Goal: Task Accomplishment & Management: Complete application form

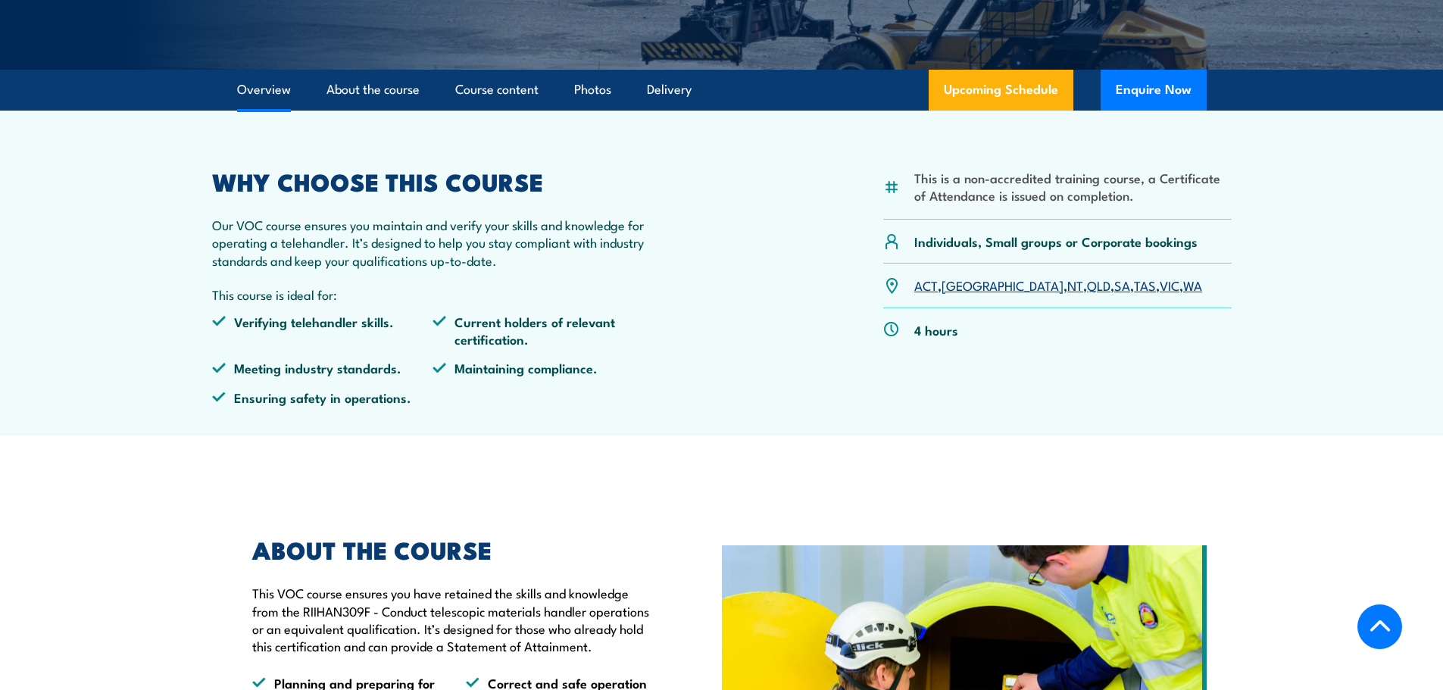
scroll to position [303, 0]
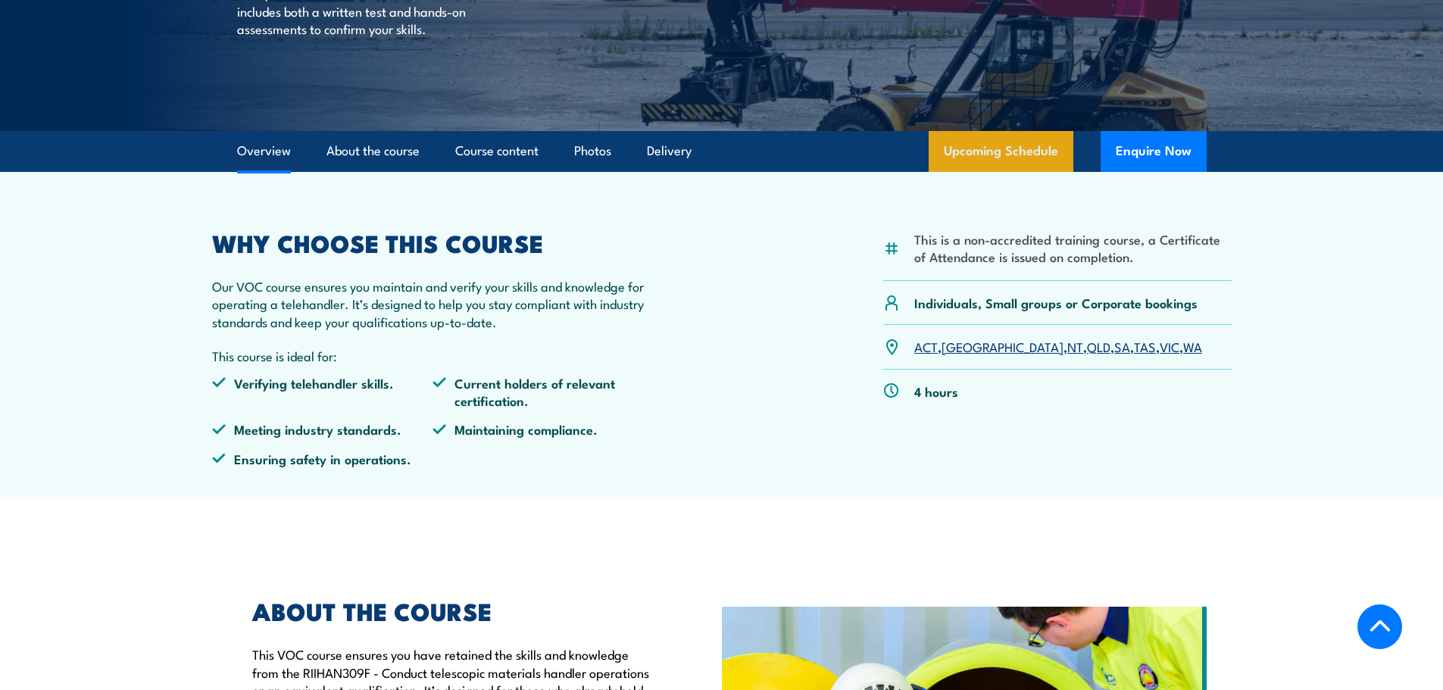
click at [1062, 149] on link "Upcoming Schedule" at bounding box center [1001, 151] width 145 height 41
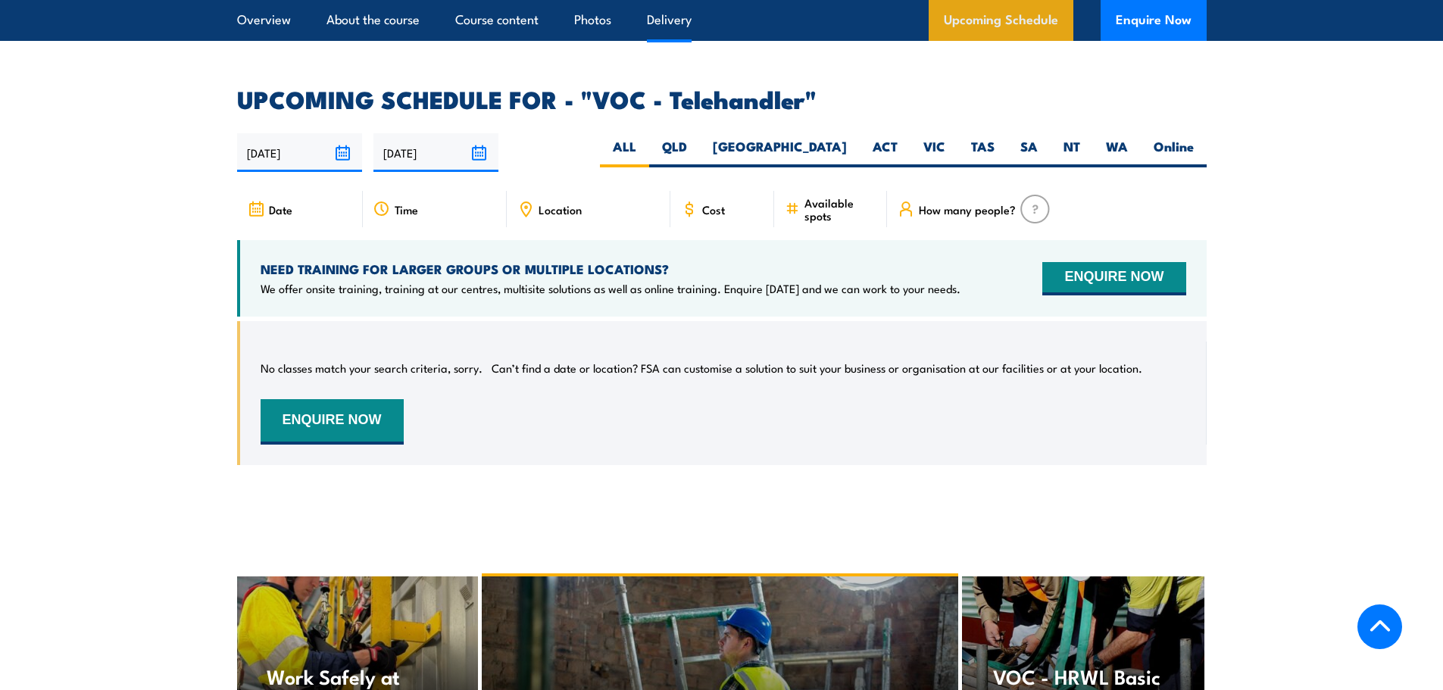
scroll to position [2316, 0]
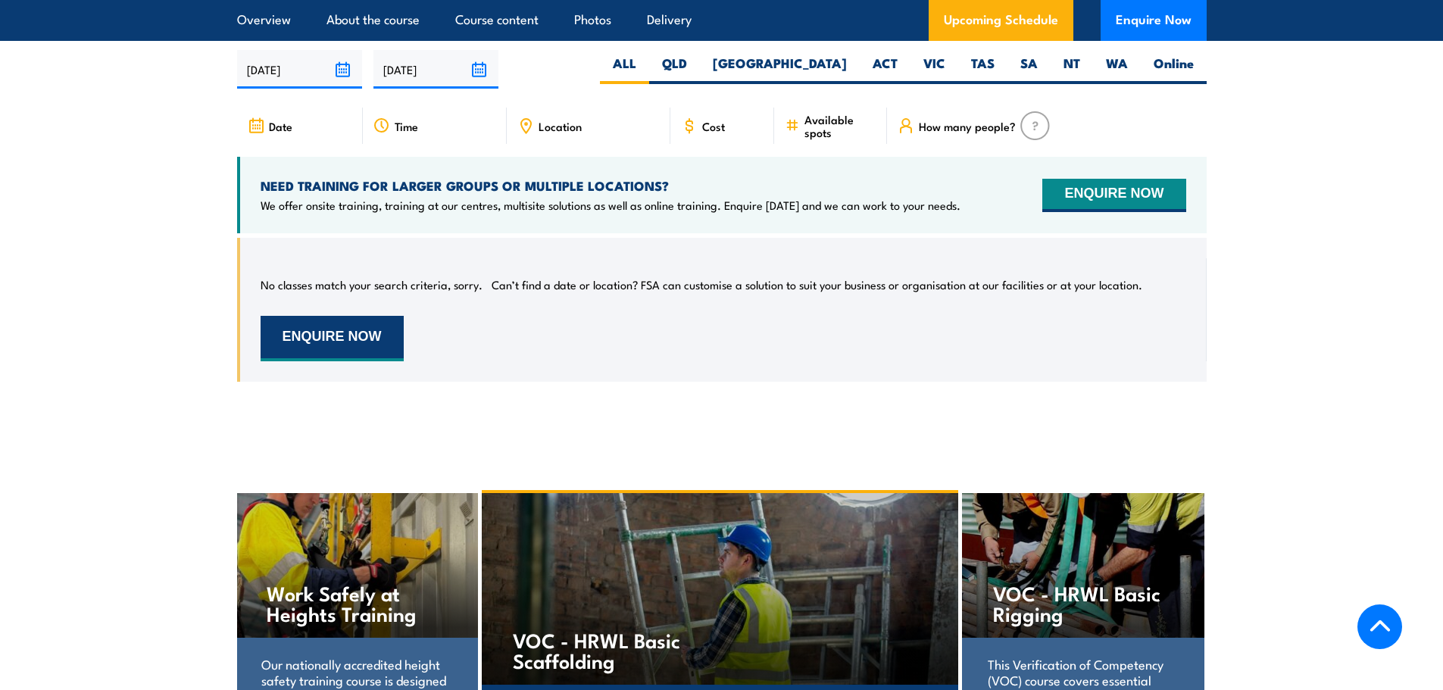
click at [371, 341] on button "ENQUIRE NOW" at bounding box center [332, 338] width 143 height 45
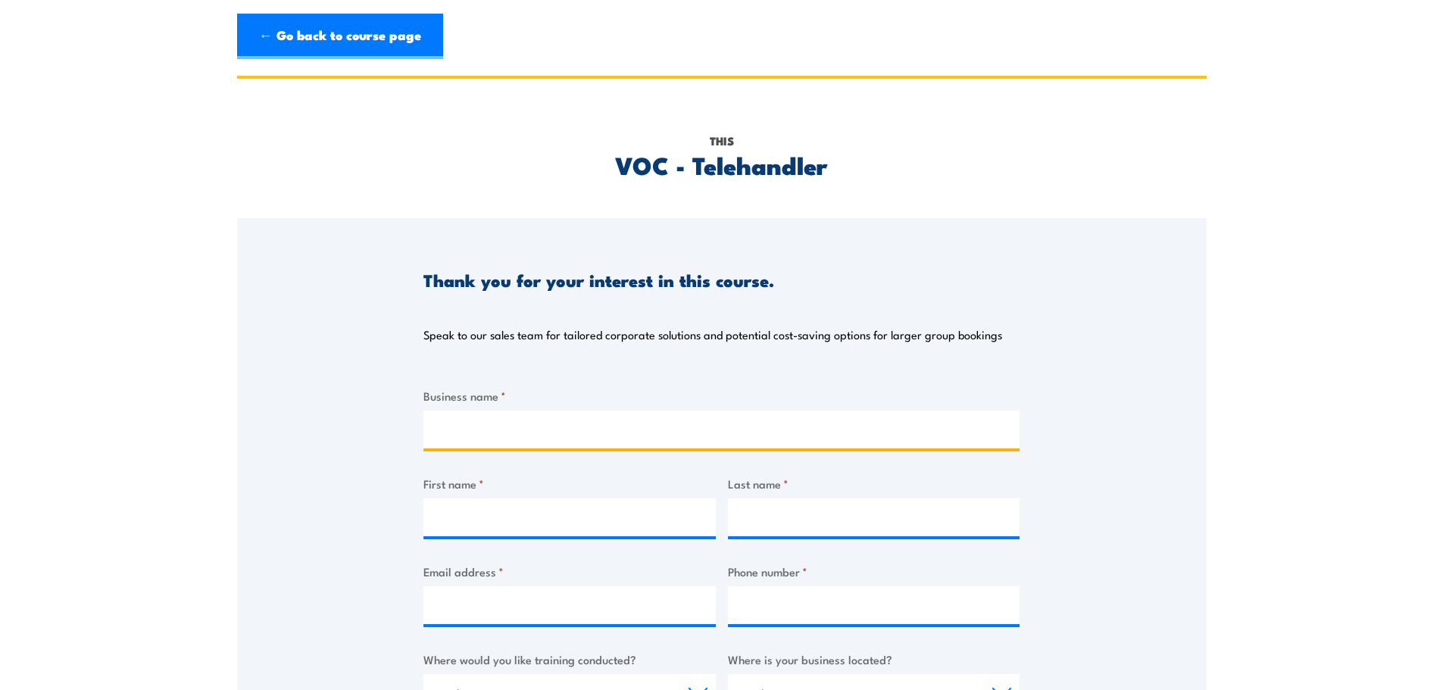
click at [443, 415] on input "Business name *" at bounding box center [721, 430] width 596 height 38
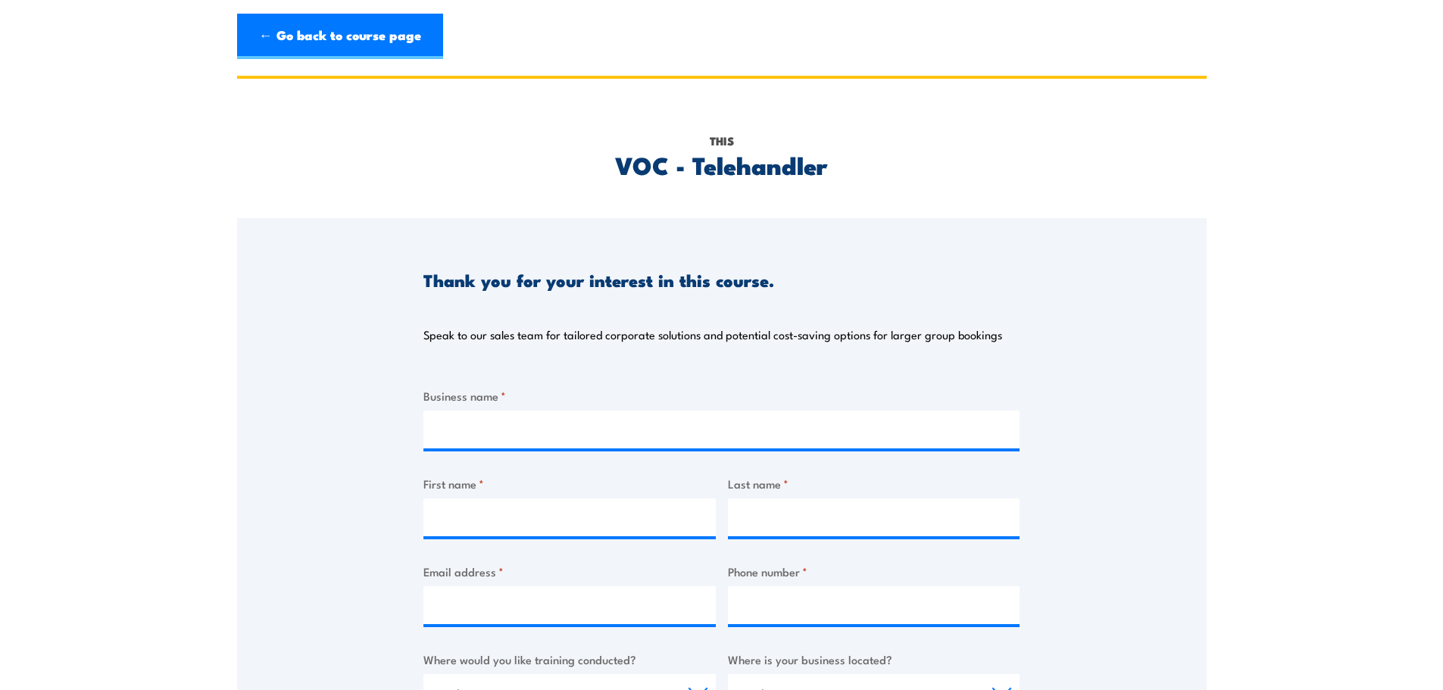
click at [311, 390] on div "Thank you for your interest in this course. Speak to our sales team for tailore…" at bounding box center [722, 596] width 970 height 757
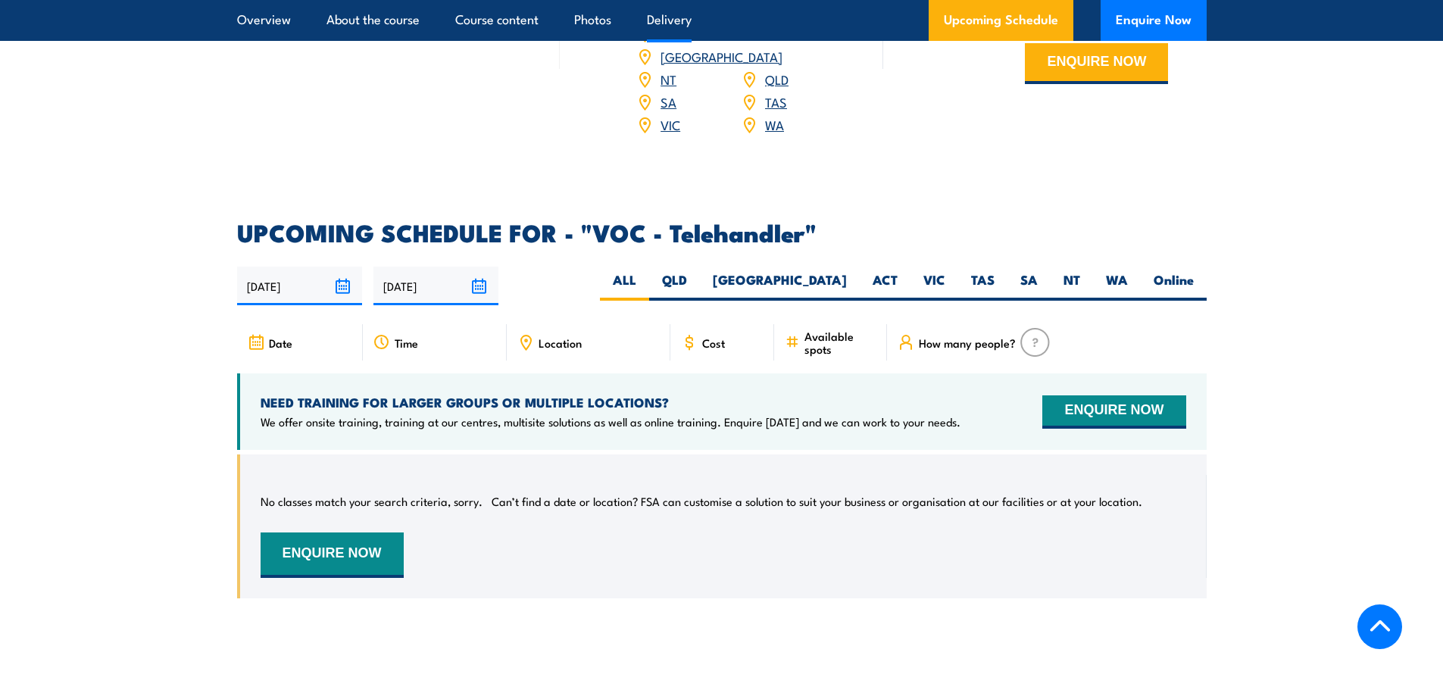
scroll to position [2013, 0]
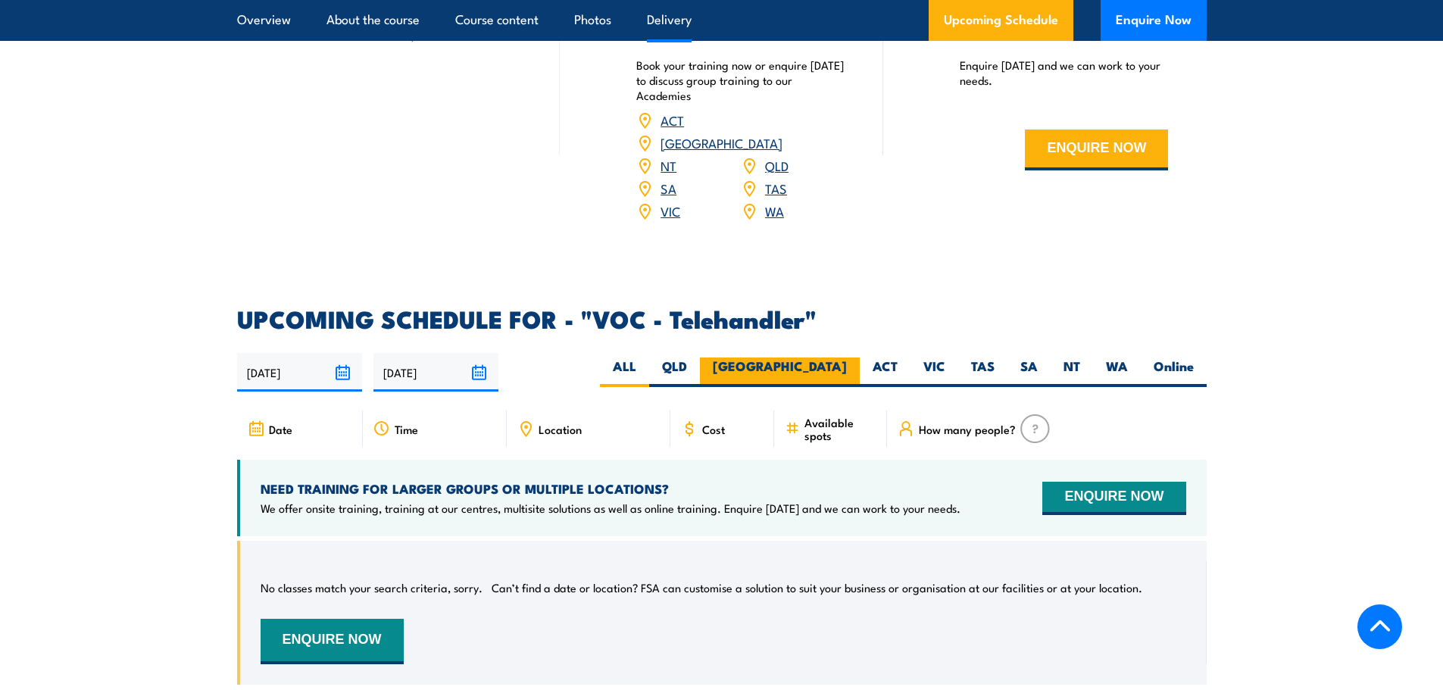
click at [820, 360] on label "[GEOGRAPHIC_DATA]" at bounding box center [780, 373] width 160 height 30
click at [847, 360] on input "[GEOGRAPHIC_DATA]" at bounding box center [852, 363] width 10 height 10
radio input "true"
click at [290, 376] on input "[DATE]" at bounding box center [299, 372] width 125 height 39
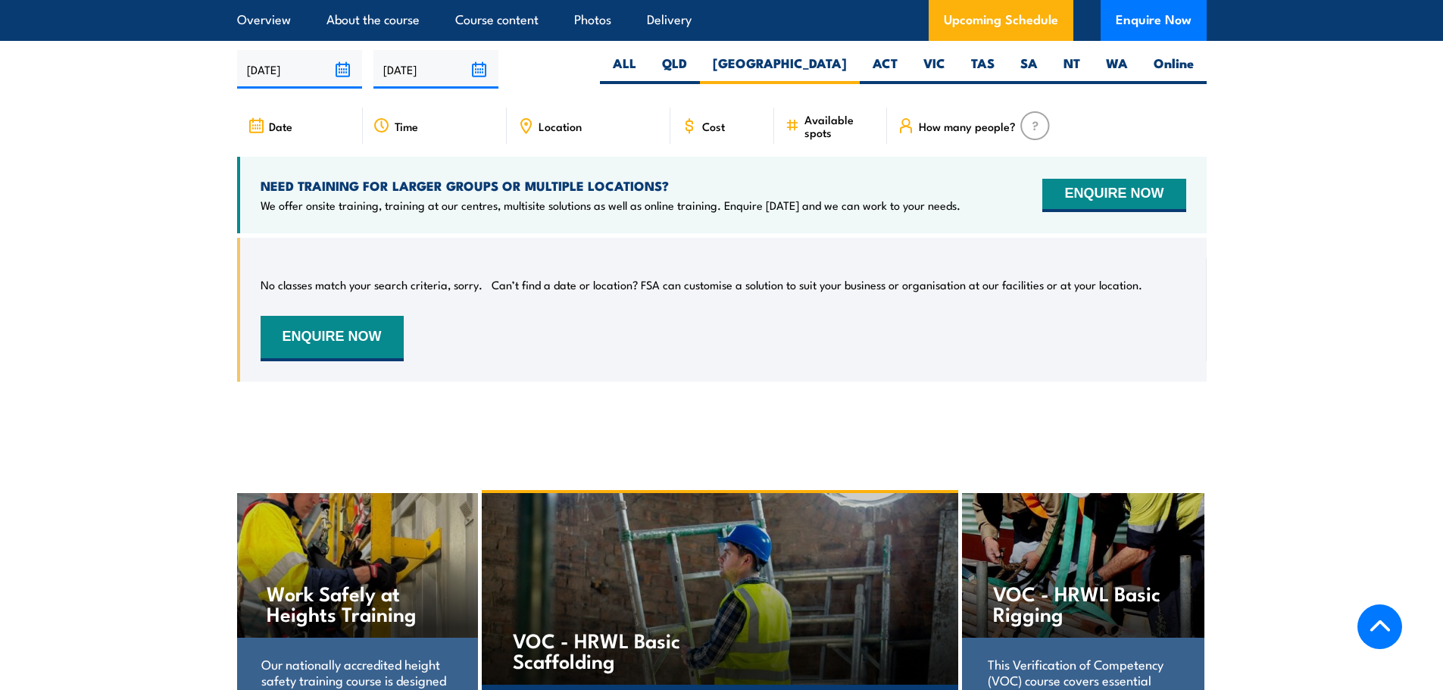
click at [177, 359] on section "UPCOMING SCHEDULE FOR - "VOC - Telehandler" 10/08/2025 06/02/2026" at bounding box center [721, 205] width 1443 height 400
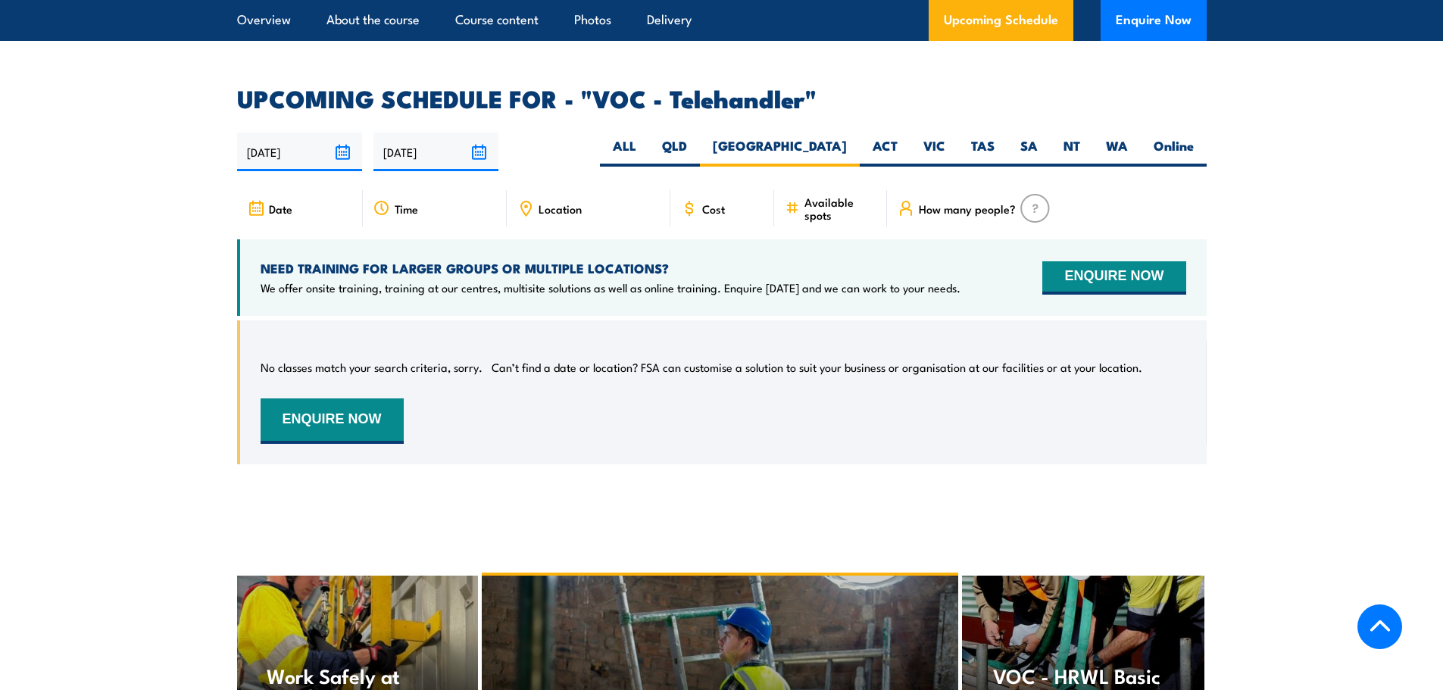
scroll to position [2240, 0]
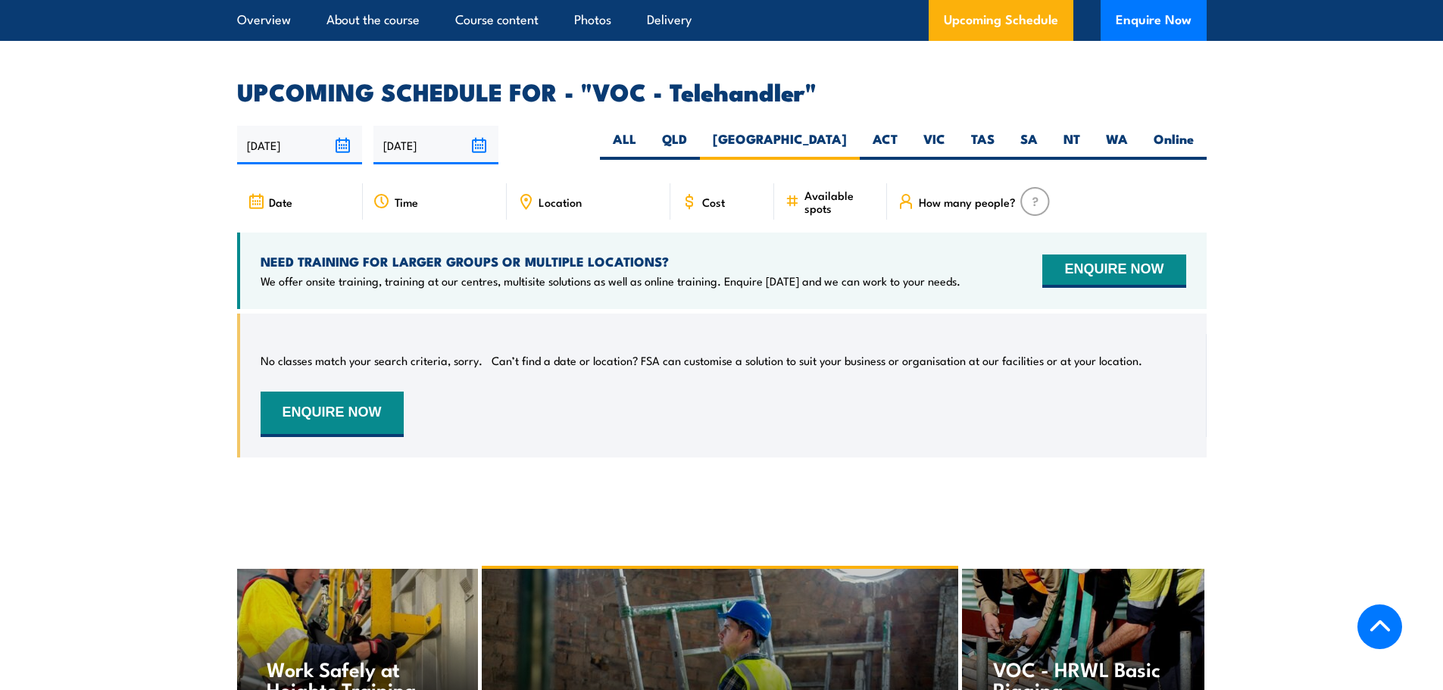
click at [438, 146] on input "[DATE]" at bounding box center [435, 145] width 125 height 39
click at [668, 129] on div "10/08/2025 06/02/2026" at bounding box center [722, 145] width 970 height 39
click at [407, 195] on span "Time" at bounding box center [406, 201] width 23 height 13
click at [517, 214] on div "Location" at bounding box center [589, 201] width 164 height 36
drag, startPoint x: 686, startPoint y: 186, endPoint x: 757, endPoint y: 188, distance: 71.2
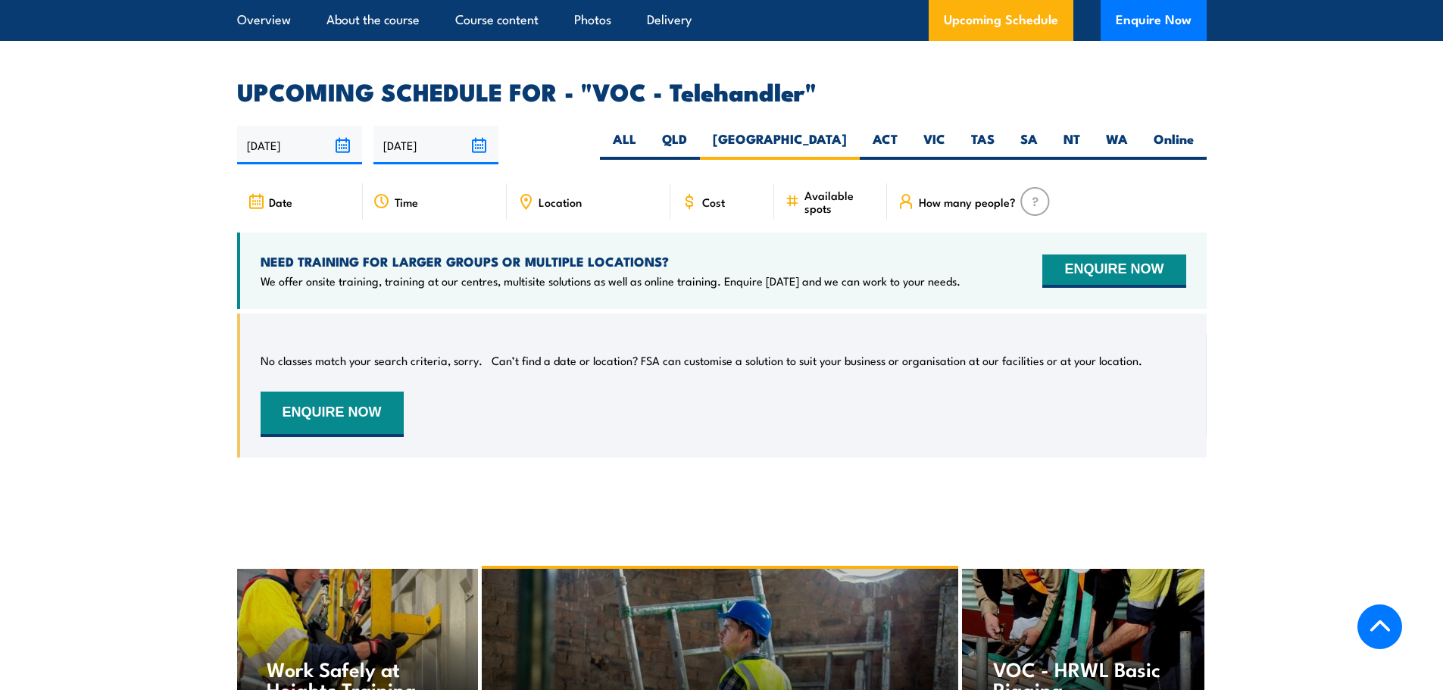
click at [687, 186] on div "Cost" at bounding box center [722, 201] width 105 height 36
click at [773, 191] on div "Cost" at bounding box center [722, 201] width 105 height 36
click at [1011, 195] on span "How many people?" at bounding box center [967, 201] width 97 height 13
